Goal: Find specific page/section: Find specific page/section

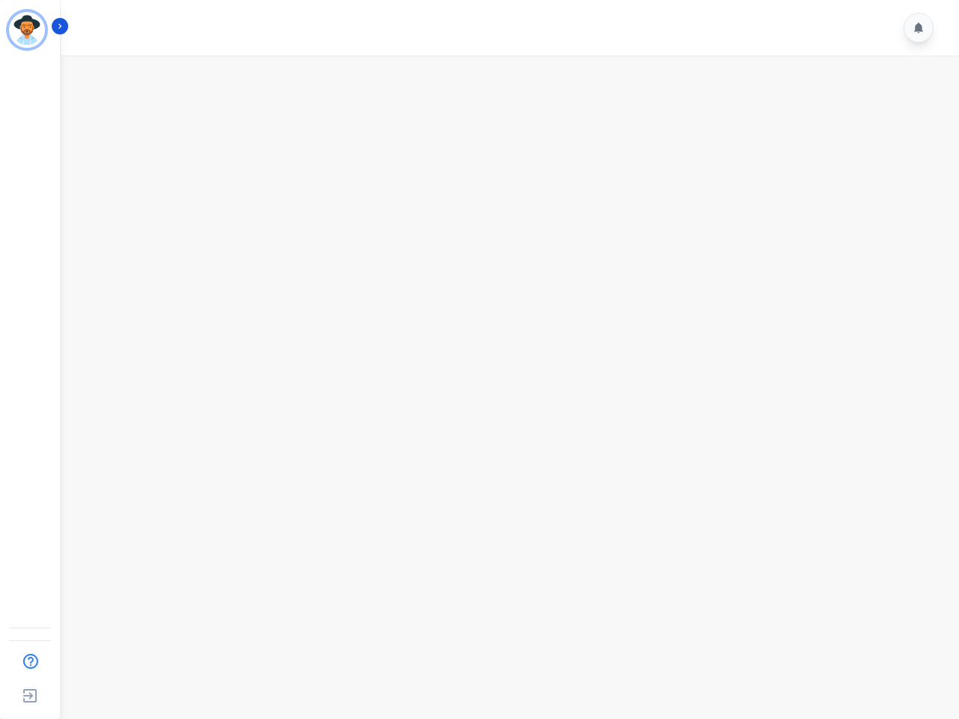
click at [27, 30] on img "Sidebar" at bounding box center [27, 30] width 36 height 36
click at [30, 661] on img "Sidebar" at bounding box center [30, 661] width 28 height 28
click at [30, 696] on img "Sidebar" at bounding box center [29, 696] width 27 height 28
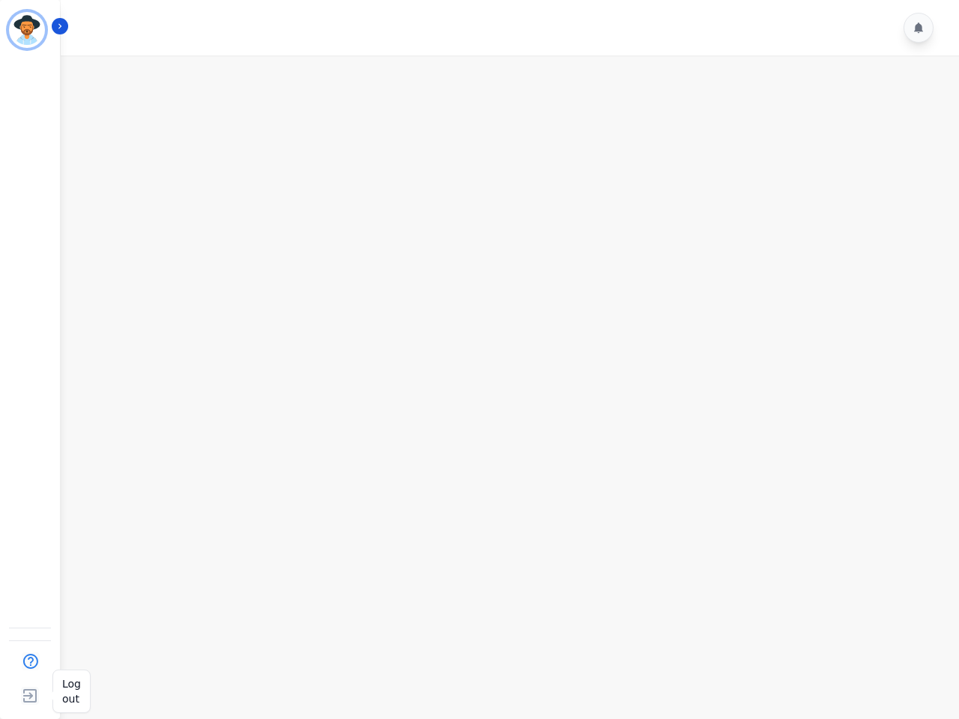
click at [30, 696] on img "Sidebar" at bounding box center [29, 696] width 27 height 28
click at [60, 26] on icon "Sidebar" at bounding box center [60, 26] width 10 height 10
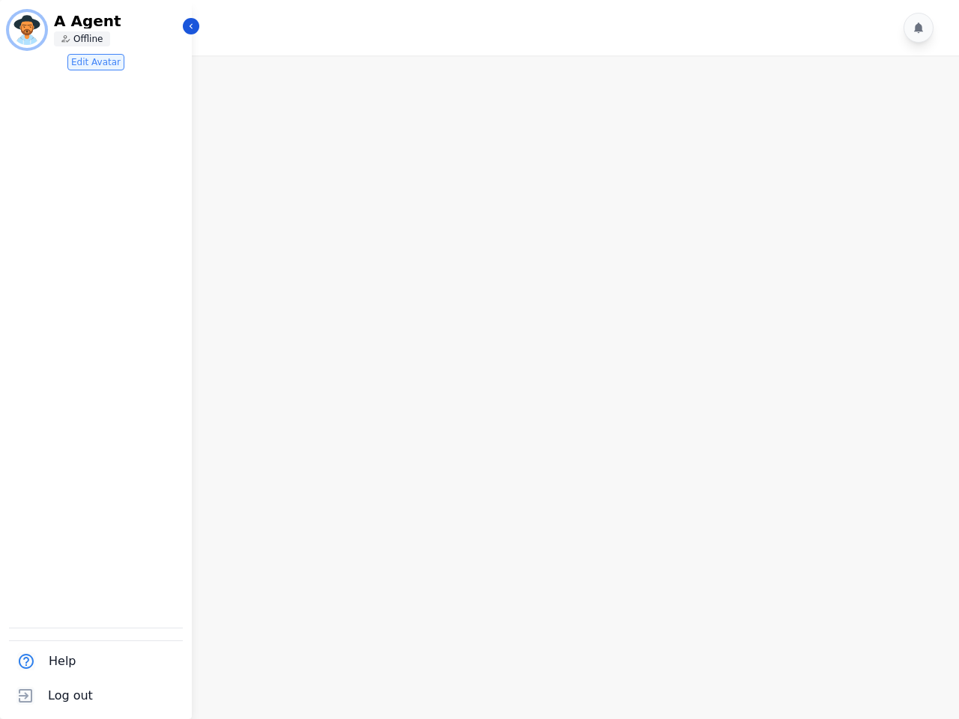
click at [918, 28] on icon at bounding box center [918, 27] width 9 height 10
